Goal: Task Accomplishment & Management: Manage account settings

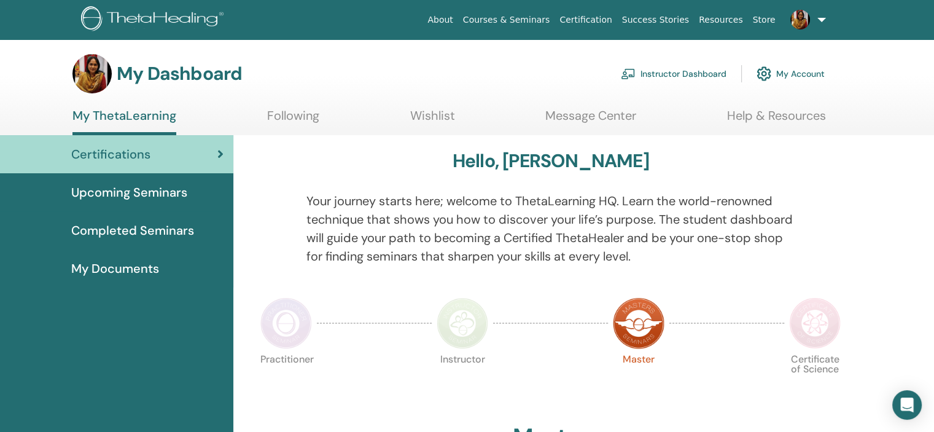
click at [670, 71] on link "Instructor Dashboard" at bounding box center [674, 73] width 106 height 27
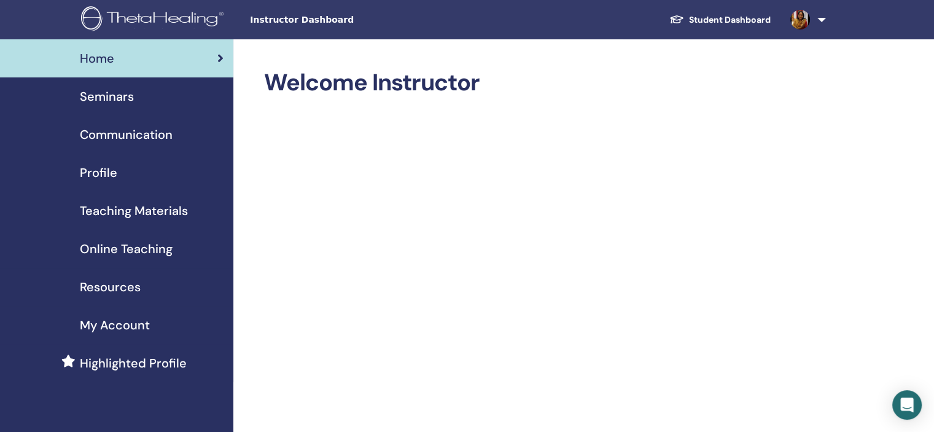
click at [122, 98] on span "Seminars" at bounding box center [107, 96] width 54 height 18
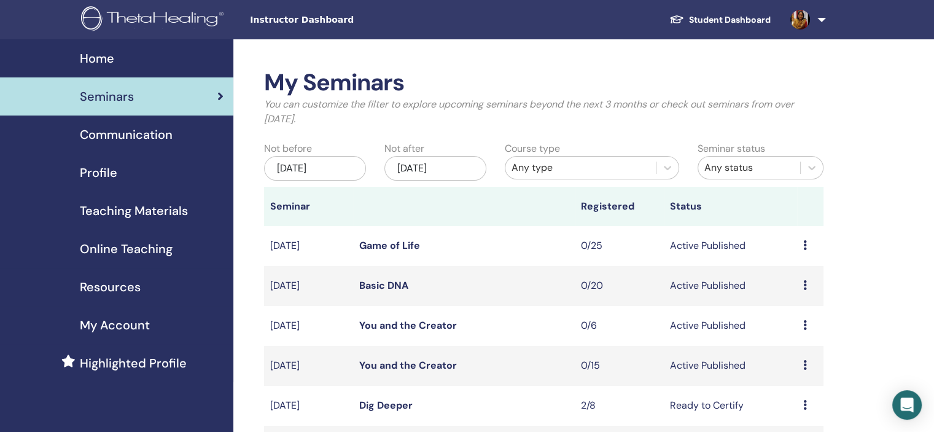
click at [404, 324] on link "You and the Creator" at bounding box center [408, 325] width 98 height 13
click at [408, 366] on link "You and the Creator" at bounding box center [408, 365] width 98 height 13
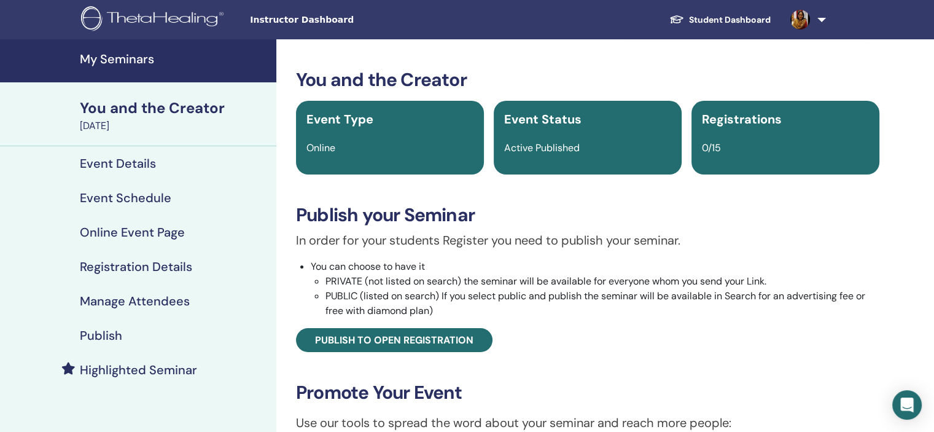
click at [96, 333] on h4 "Publish" at bounding box center [101, 335] width 42 height 15
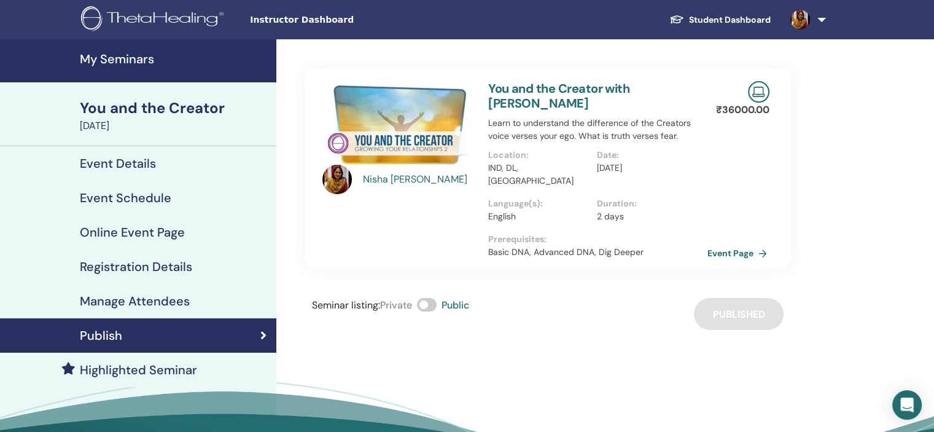
click at [723, 244] on link "Event Page" at bounding box center [739, 253] width 64 height 18
click at [140, 53] on h4 "My Seminars" at bounding box center [174, 59] width 189 height 15
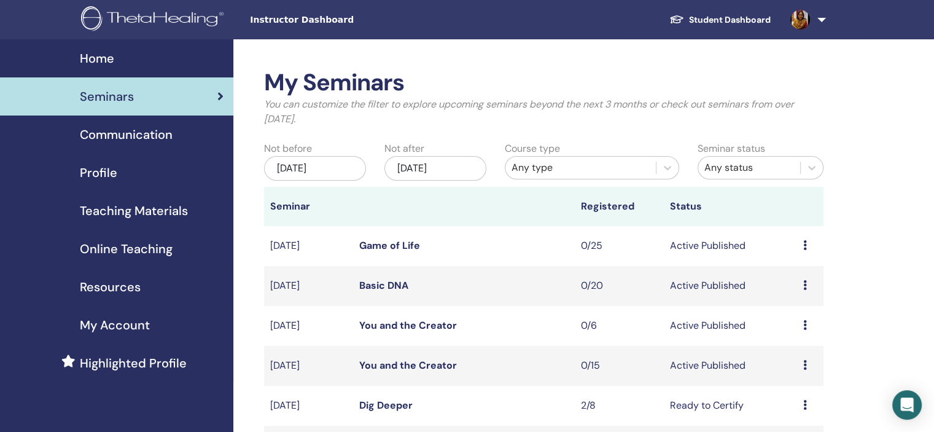
click at [387, 279] on link "Basic DNA" at bounding box center [383, 285] width 49 height 13
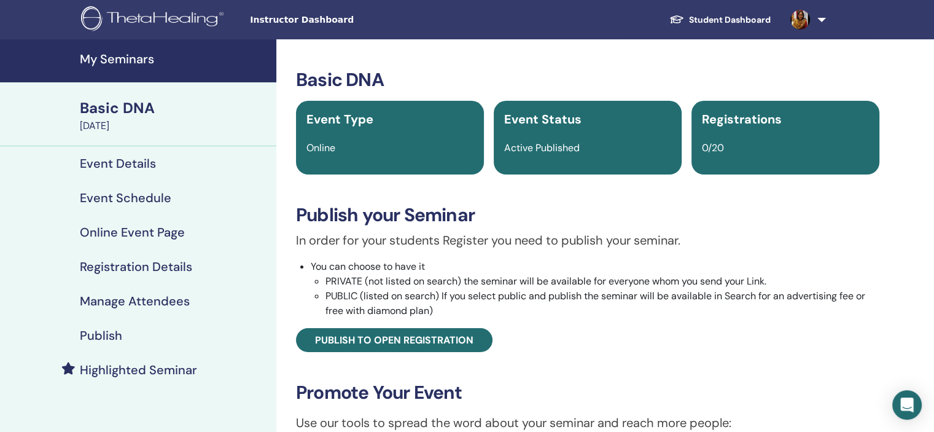
click at [118, 229] on h4 "Online Event Page" at bounding box center [132, 232] width 105 height 15
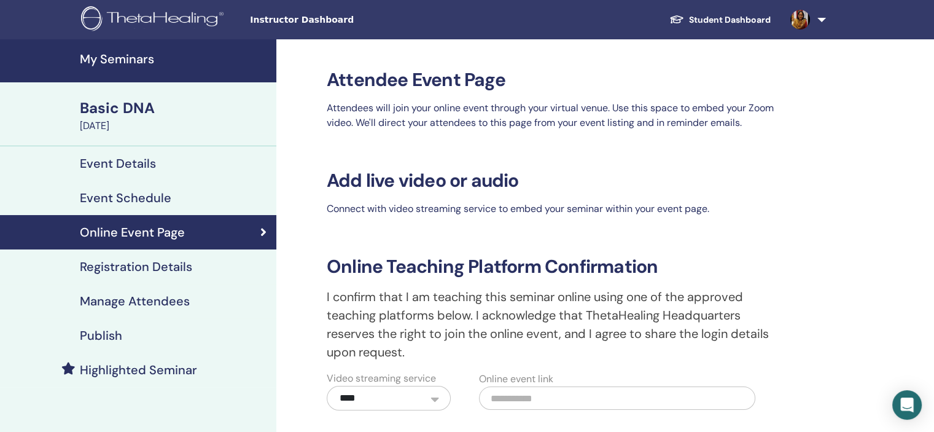
click at [104, 336] on h4 "Publish" at bounding box center [101, 335] width 42 height 15
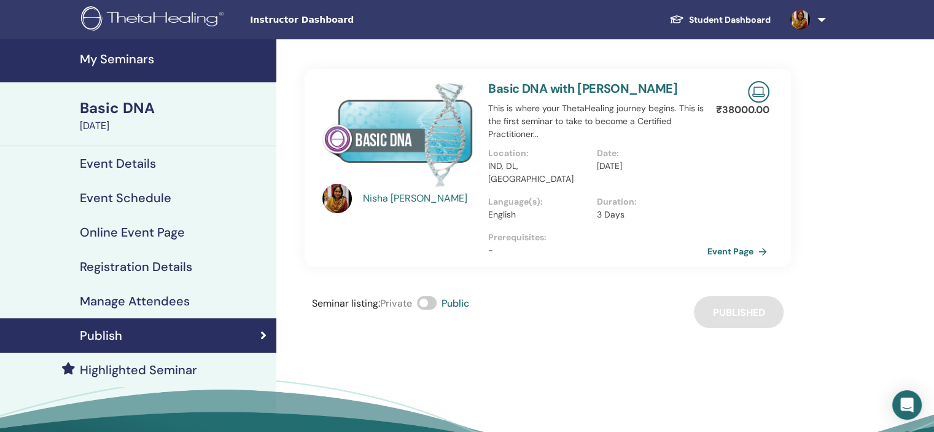
click at [727, 242] on link "Event Page" at bounding box center [739, 251] width 64 height 18
